Goal: Transaction & Acquisition: Purchase product/service

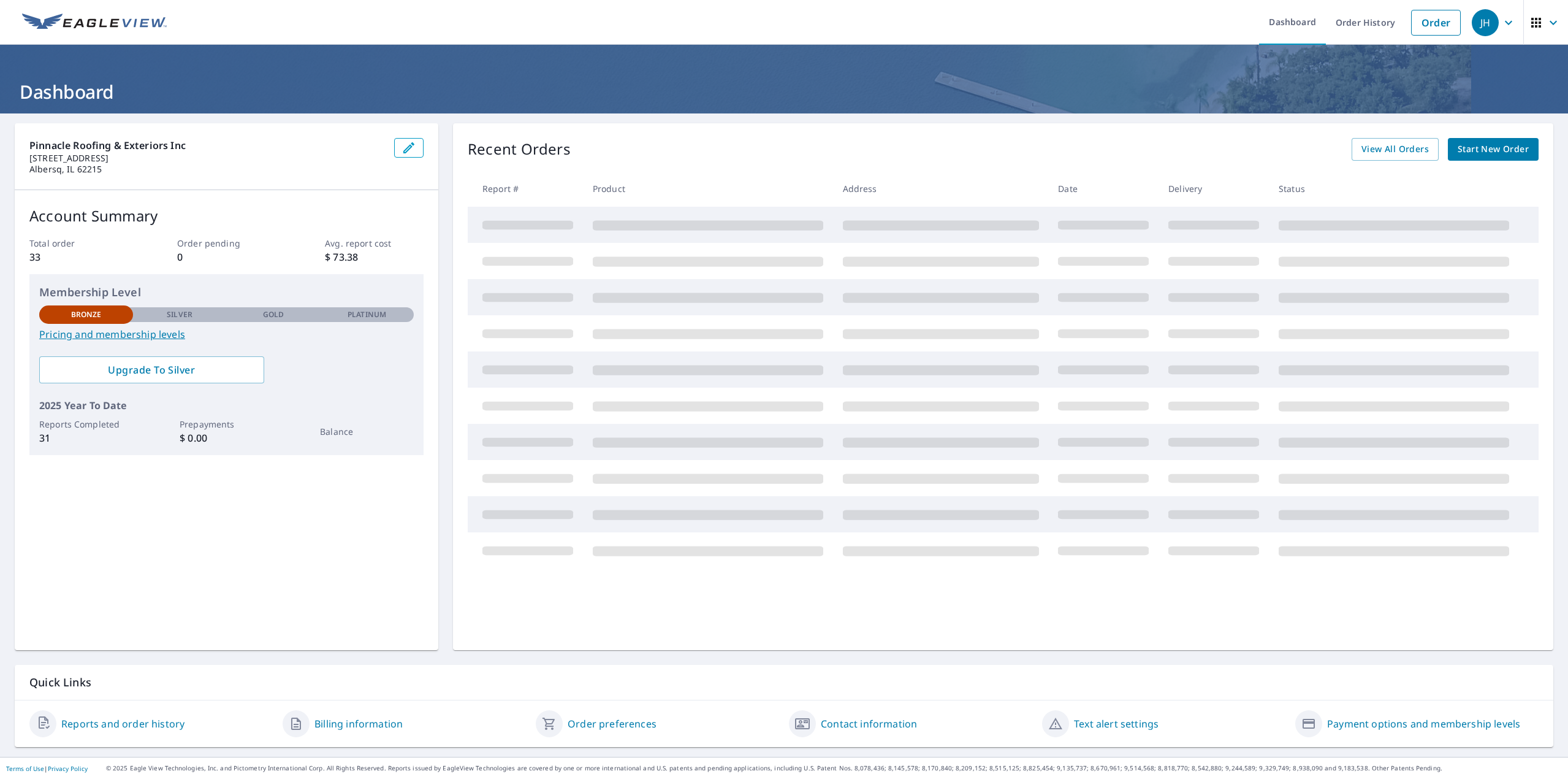
click at [1472, 145] on span "Start New Order" at bounding box center [1493, 149] width 71 height 16
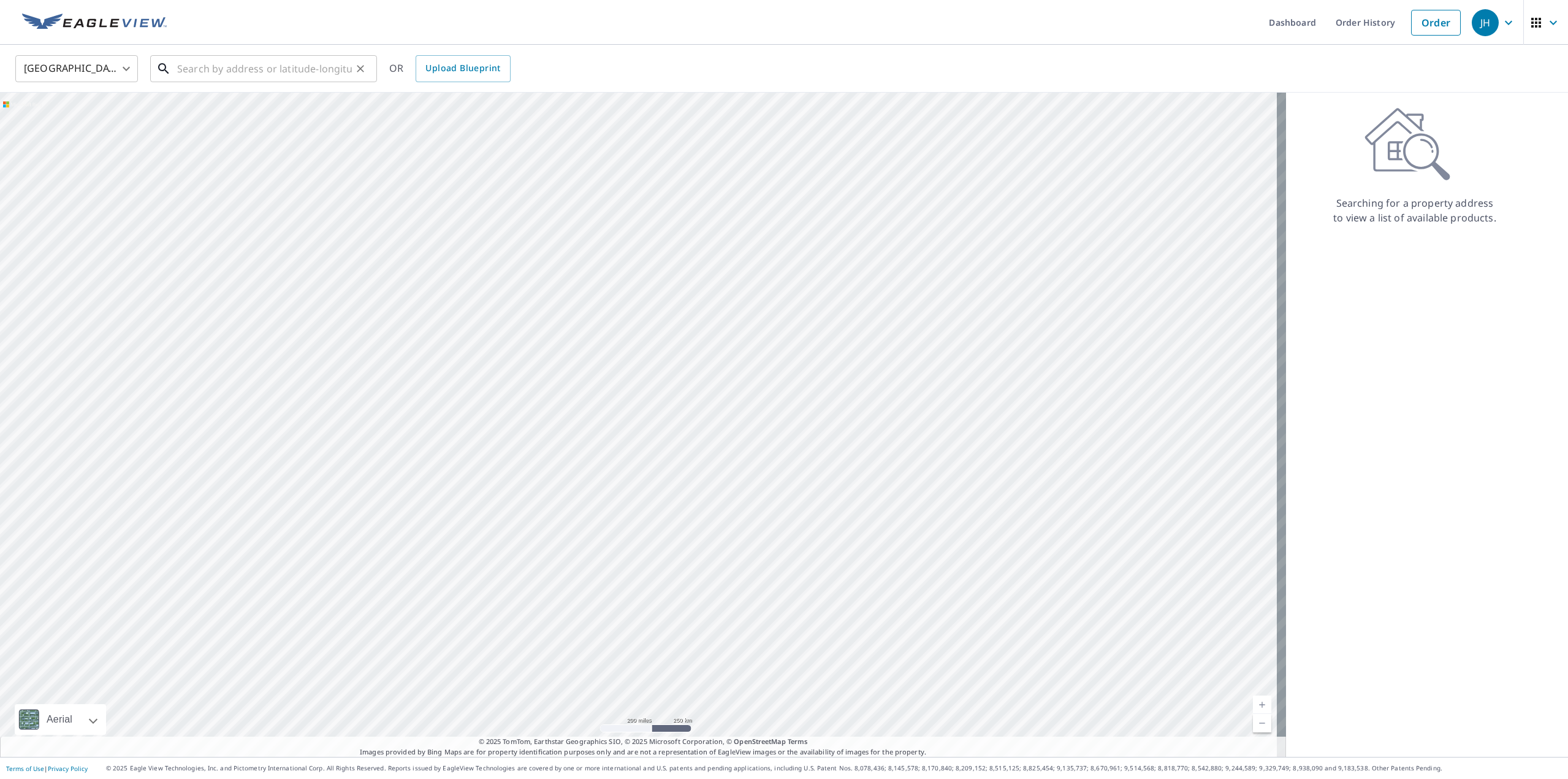
click at [276, 74] on input "text" at bounding box center [264, 68] width 175 height 34
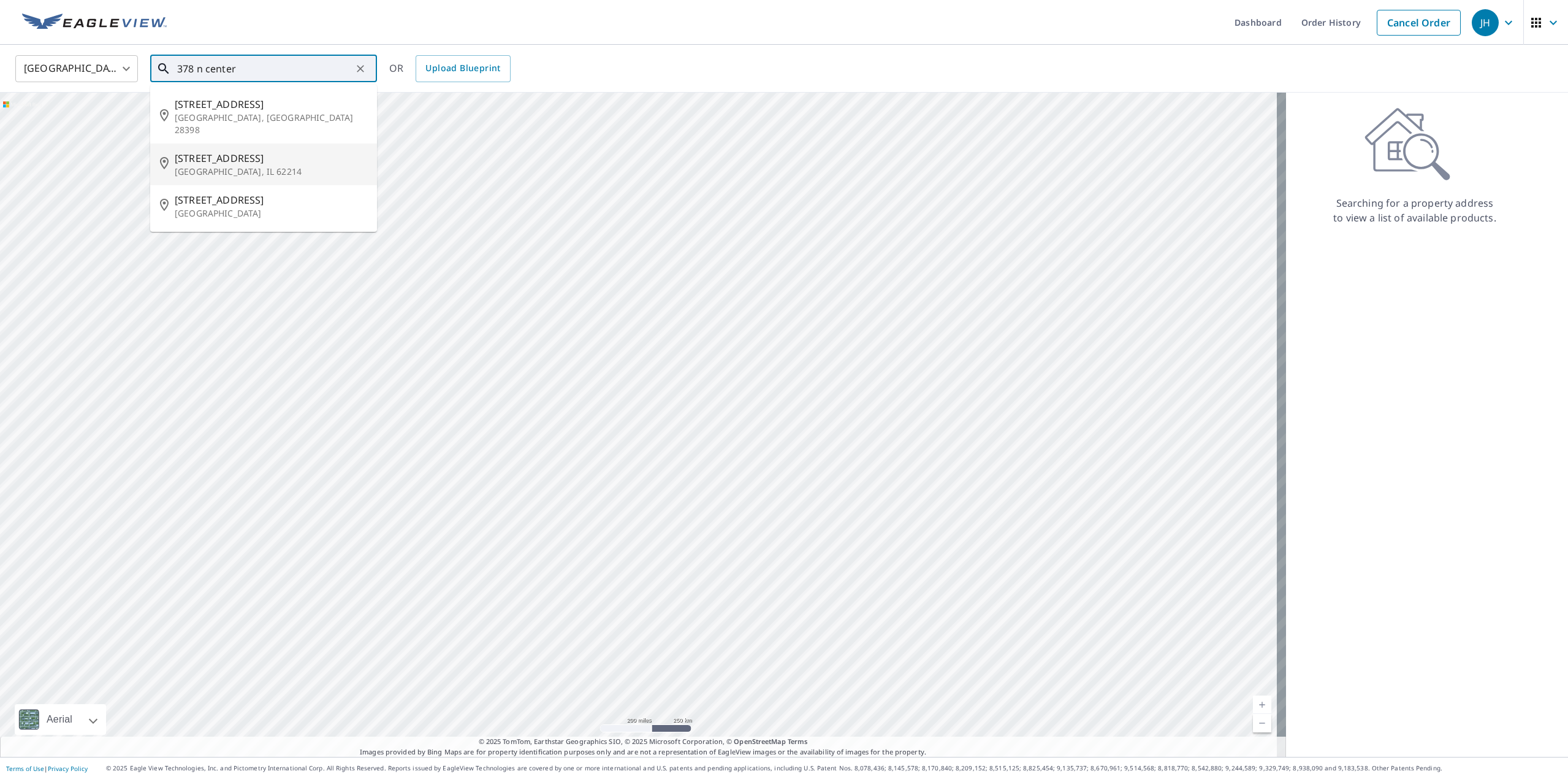
click at [265, 151] on span "[STREET_ADDRESS]" at bounding box center [271, 158] width 192 height 15
type input "[STREET_ADDRESS]"
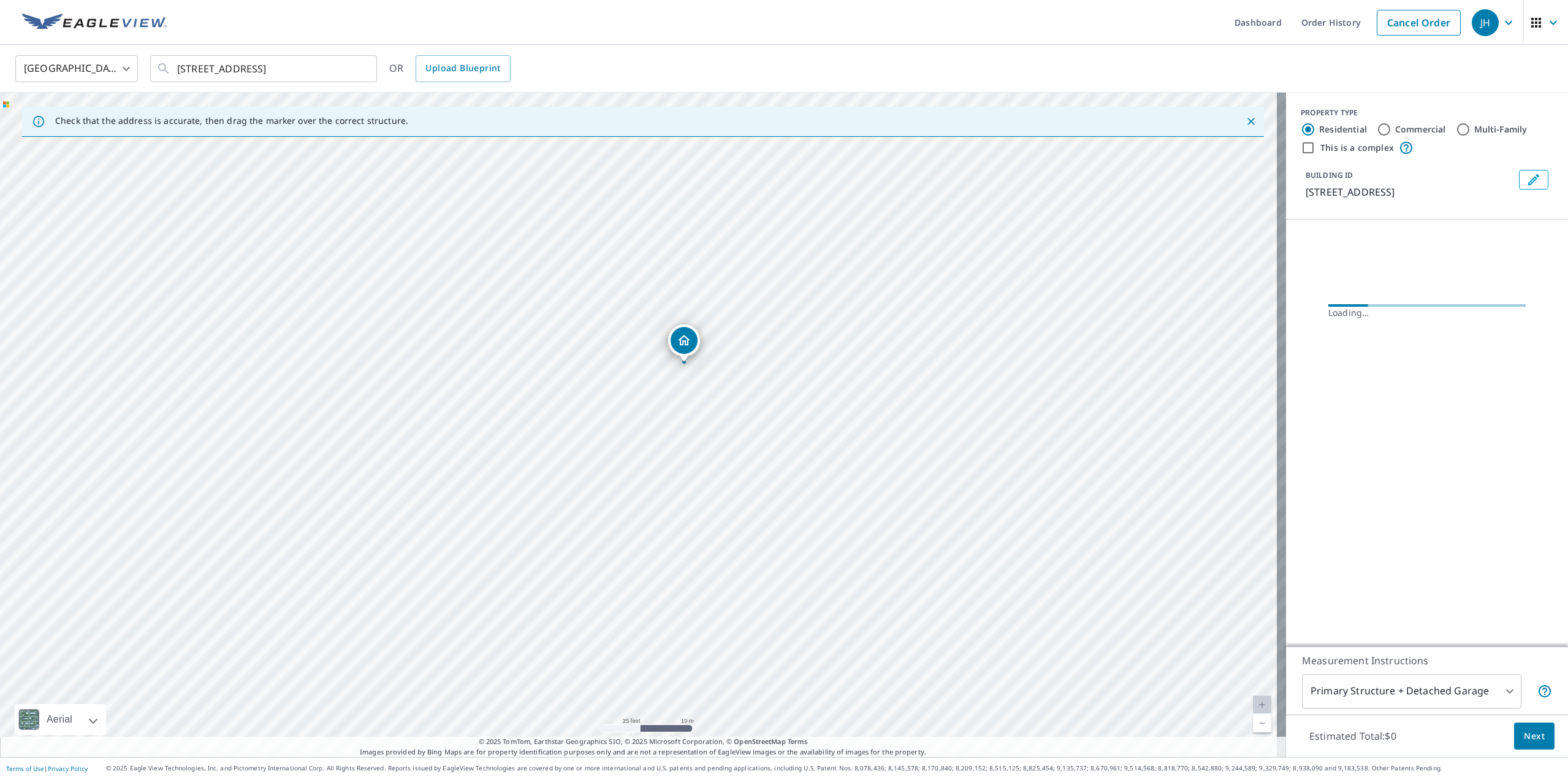
drag, startPoint x: 589, startPoint y: 269, endPoint x: 741, endPoint y: 398, distance: 199.4
click at [741, 398] on div "[STREET_ADDRESS]" at bounding box center [643, 424] width 1286 height 664
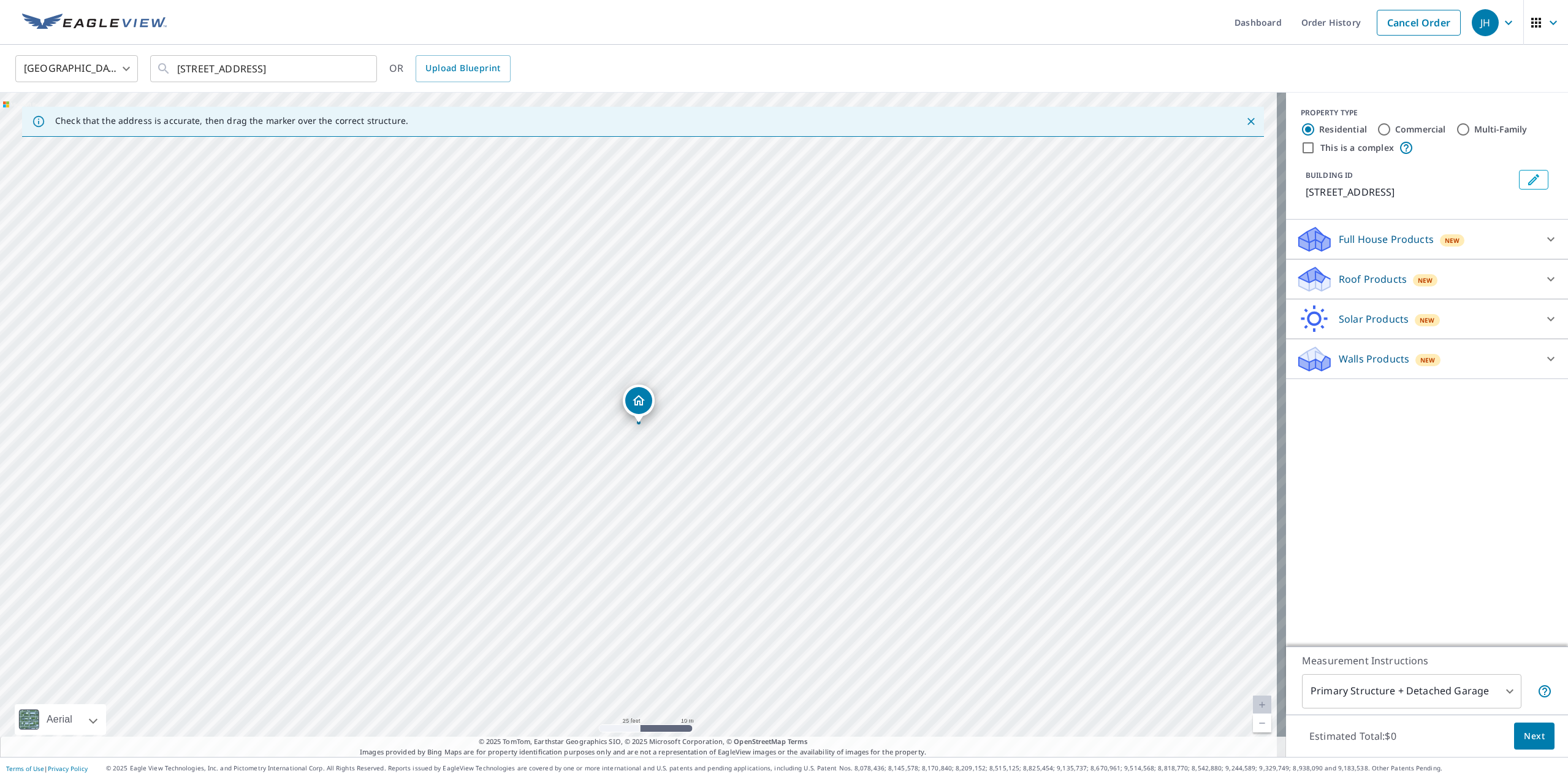
click at [1545, 240] on icon at bounding box center [1551, 239] width 15 height 15
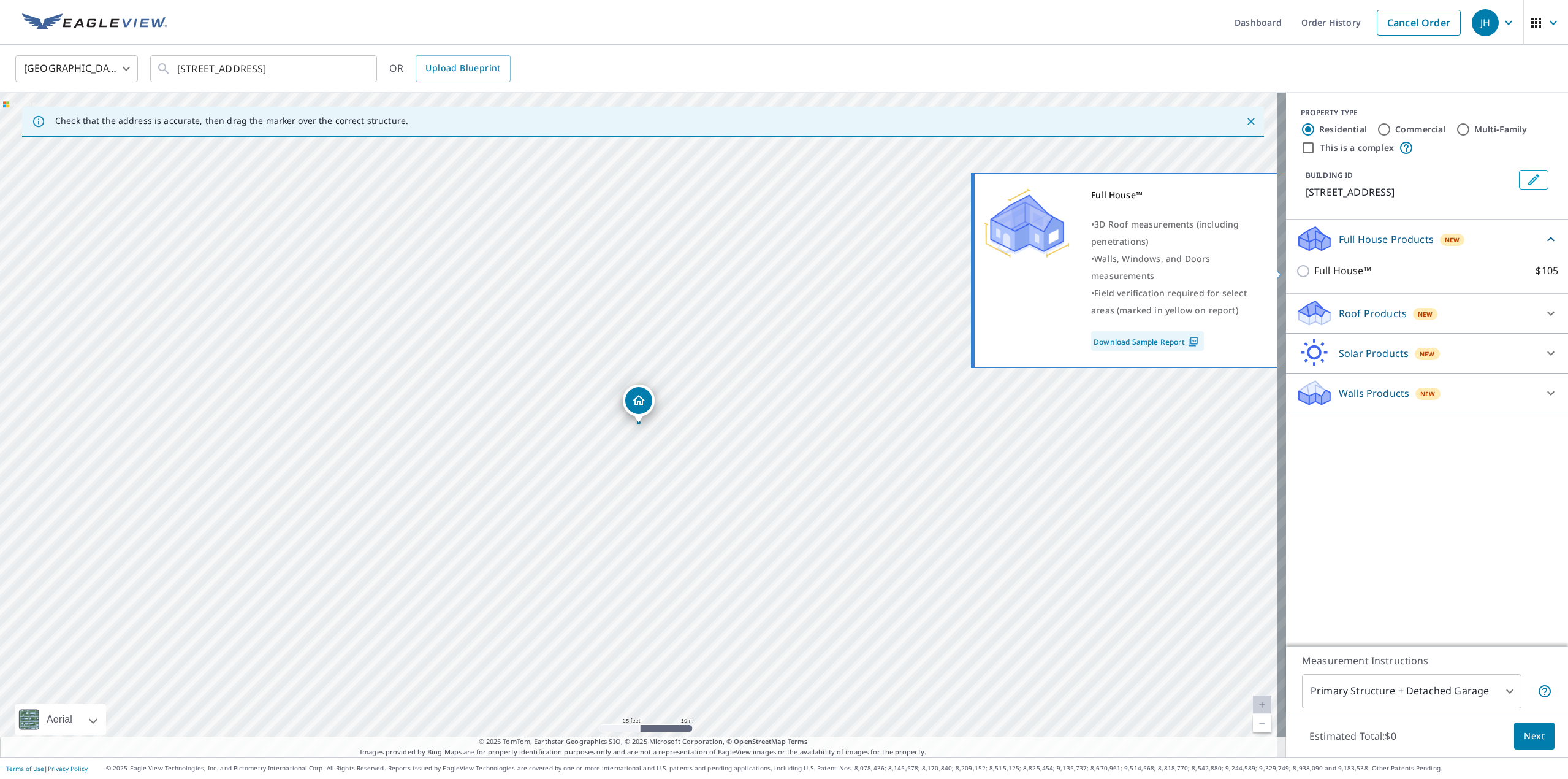
click at [1337, 268] on p "Full House™" at bounding box center [1343, 271] width 57 height 16
click at [1314, 268] on input "Full House™ $105" at bounding box center [1305, 271] width 18 height 15
checkbox input "true"
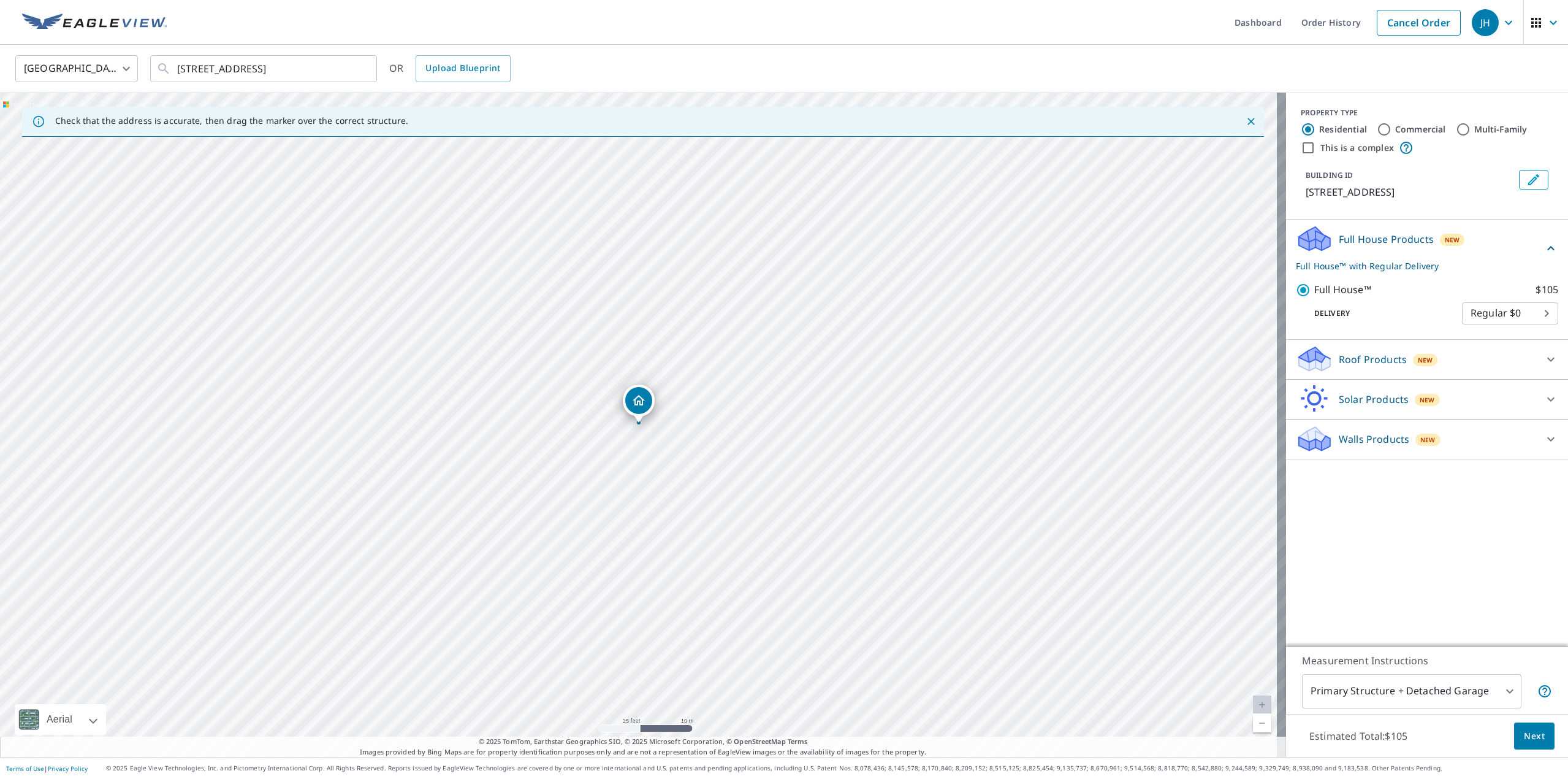
click at [1528, 739] on span "Next" at bounding box center [1534, 736] width 21 height 16
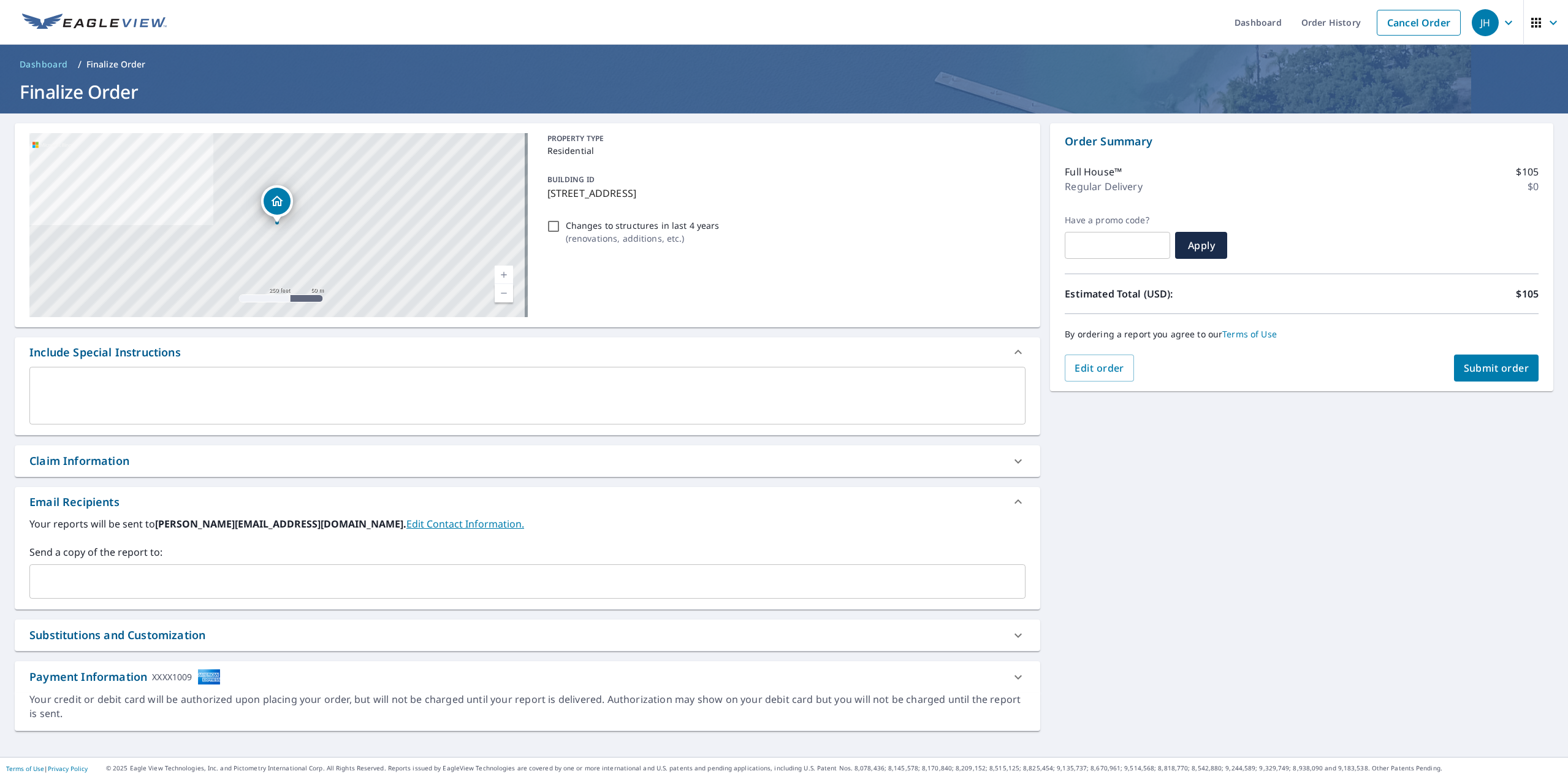
click at [1482, 365] on span "Submit order" at bounding box center [1496, 368] width 66 height 14
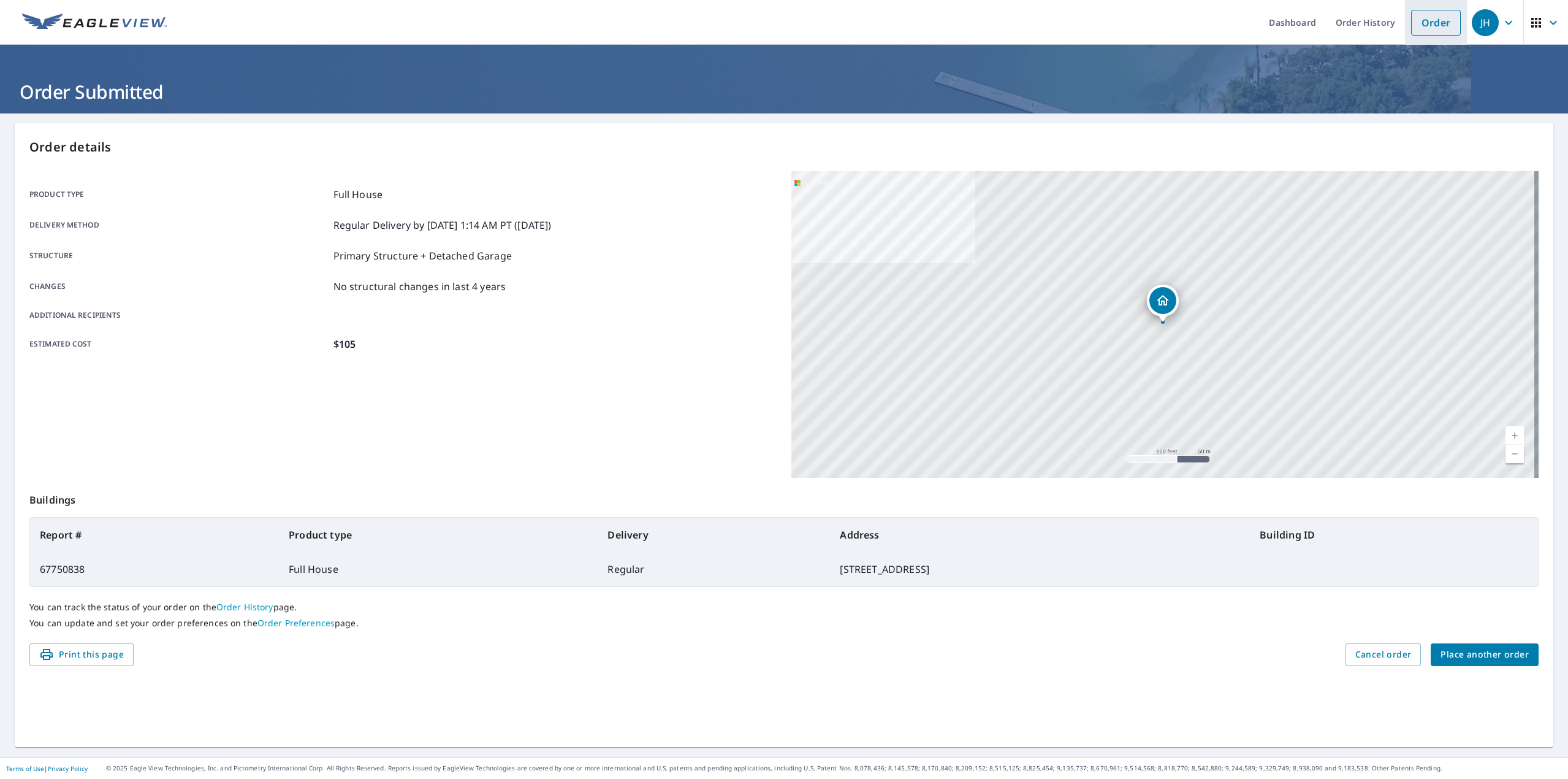
click at [1421, 25] on link "Order" at bounding box center [1436, 23] width 50 height 26
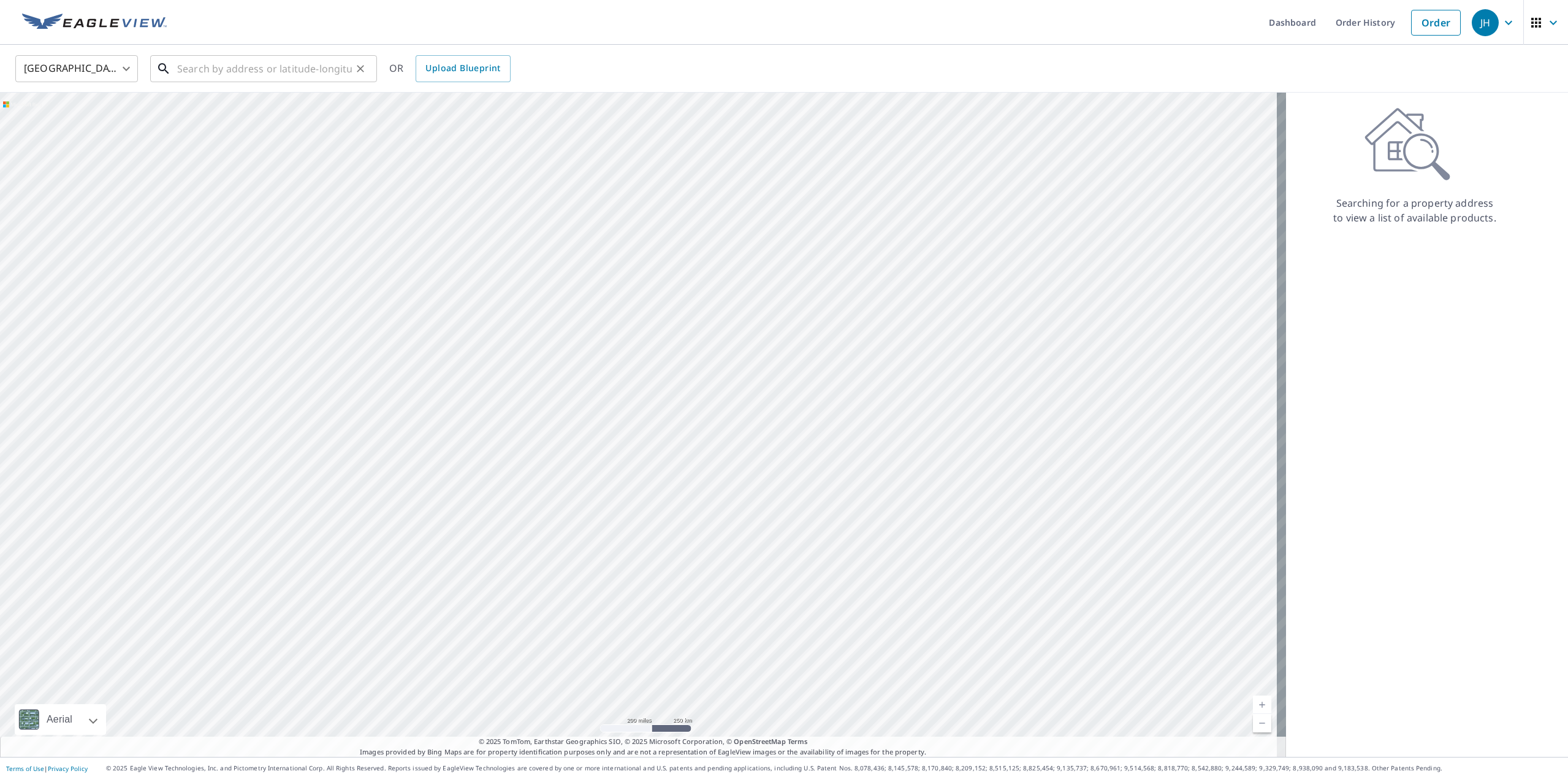
click at [229, 70] on input "text" at bounding box center [264, 68] width 175 height 34
click at [241, 101] on span "1121 [PERSON_NAME] Dr" at bounding box center [271, 104] width 192 height 15
type input "[STREET_ADDRESS][PERSON_NAME][PERSON_NAME]"
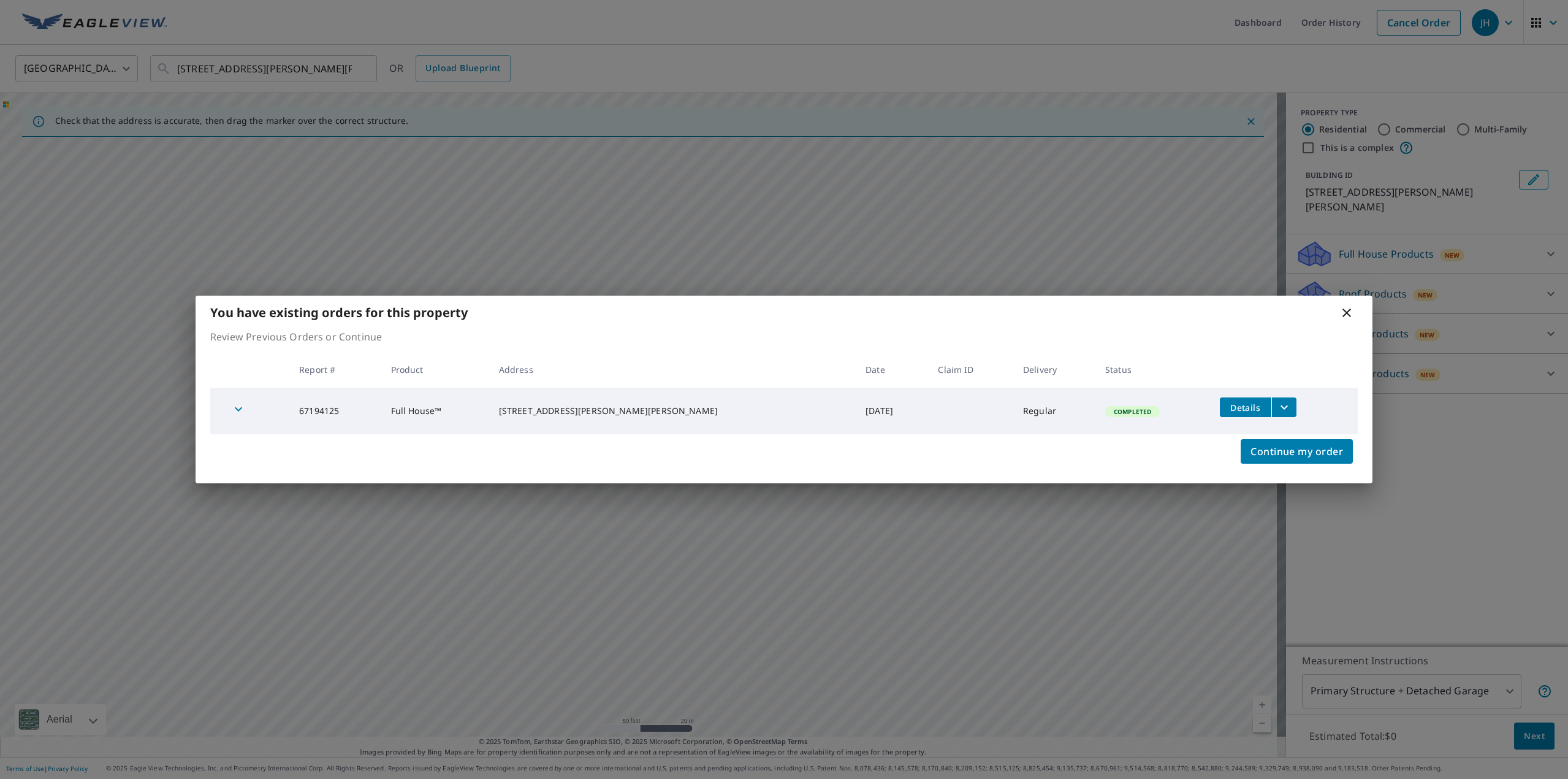
click at [1346, 310] on icon at bounding box center [1346, 313] width 15 height 15
